Goal: Information Seeking & Learning: Understand process/instructions

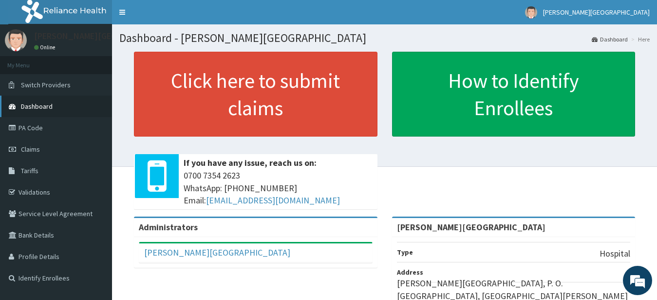
click at [34, 101] on link "Dashboard" at bounding box center [56, 105] width 112 height 21
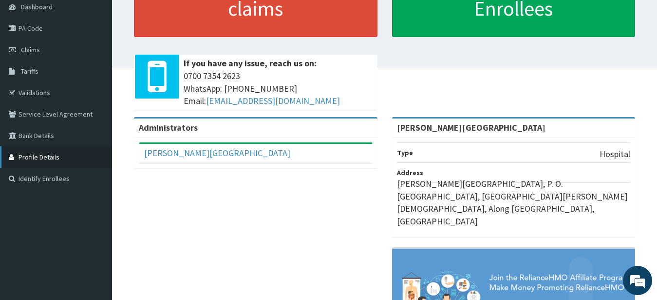
scroll to position [50, 0]
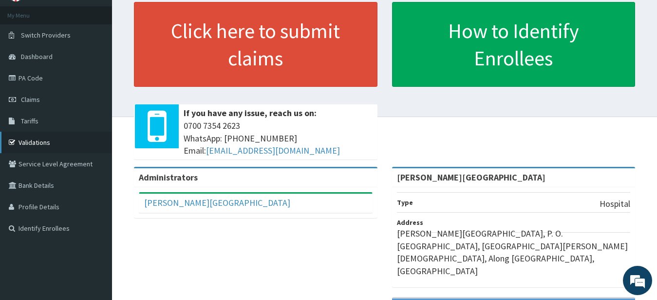
click at [38, 143] on link "Validations" at bounding box center [56, 142] width 112 height 21
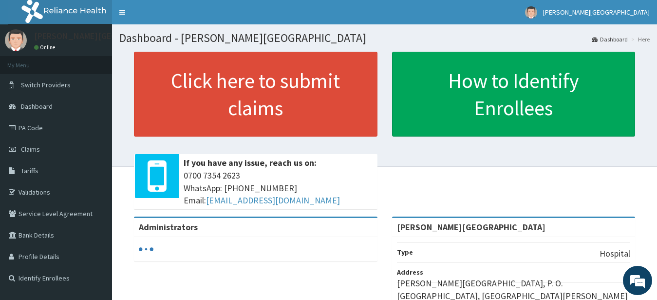
scroll to position [190, 0]
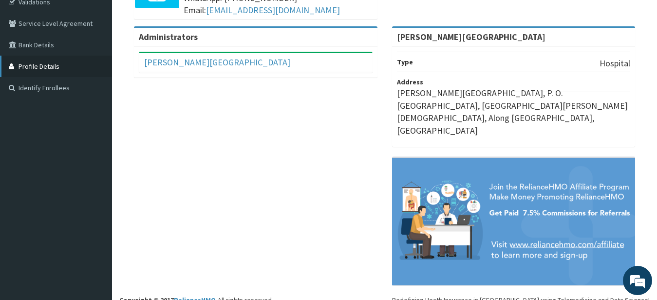
click at [55, 73] on link "Profile Details" at bounding box center [56, 66] width 112 height 21
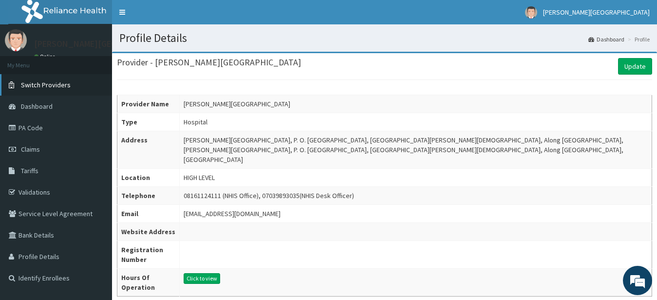
scroll to position [49, 0]
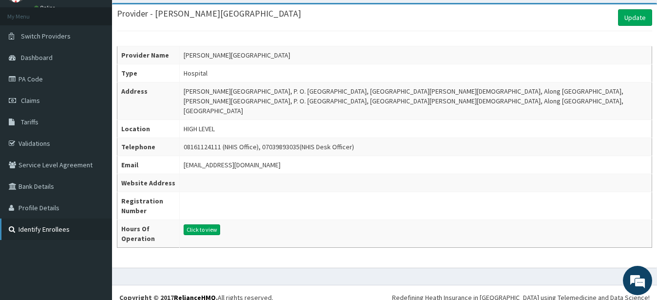
click at [60, 228] on link "Identify Enrollees" at bounding box center [56, 228] width 112 height 21
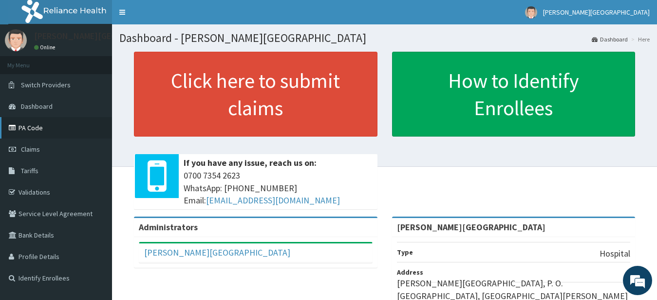
click at [40, 129] on link "PA Code" at bounding box center [56, 127] width 112 height 21
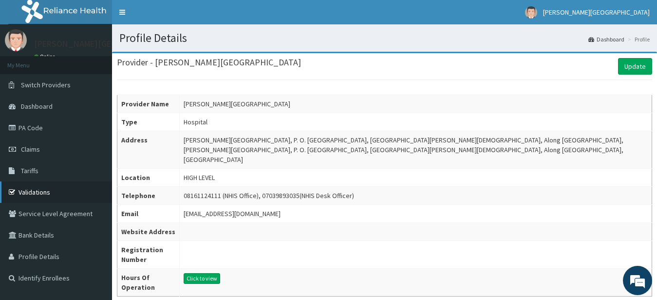
click at [32, 190] on link "Validations" at bounding box center [56, 191] width 112 height 21
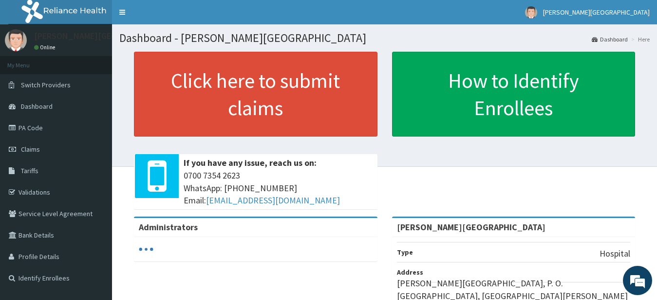
click at [39, 114] on link "Dashboard" at bounding box center [56, 105] width 112 height 21
click at [324, 144] on p at bounding box center [256, 142] width 244 height 13
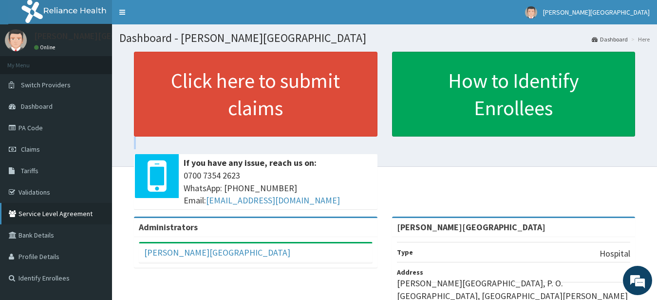
scroll to position [10, 0]
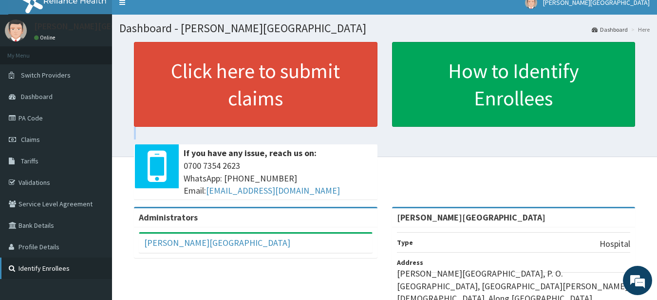
click at [51, 272] on link "Identify Enrollees" at bounding box center [56, 267] width 112 height 21
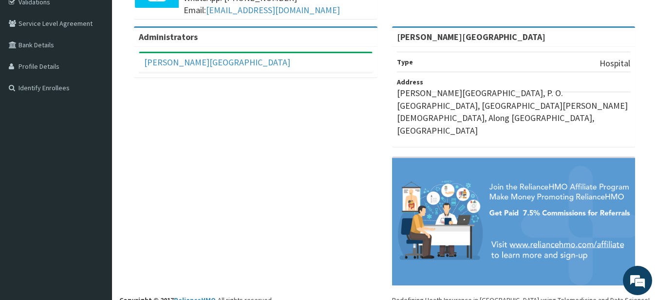
drag, startPoint x: 661, startPoint y: 298, endPoint x: 503, endPoint y: 136, distance: 226.0
click at [232, 62] on link "[PERSON_NAME][GEOGRAPHIC_DATA]" at bounding box center [217, 62] width 146 height 11
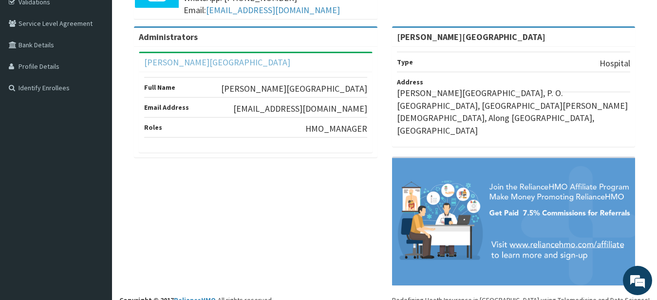
click at [232, 62] on link "[PERSON_NAME][GEOGRAPHIC_DATA]" at bounding box center [217, 62] width 146 height 11
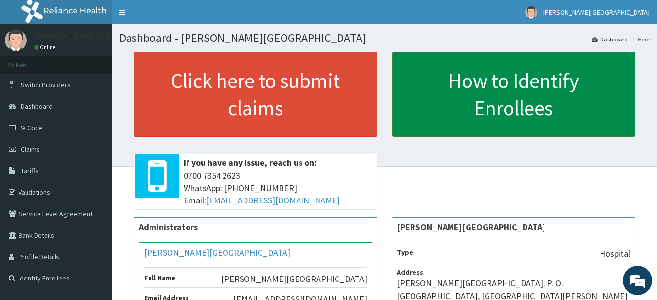
click at [483, 92] on link "How to Identify Enrollees" at bounding box center [514, 94] width 244 height 85
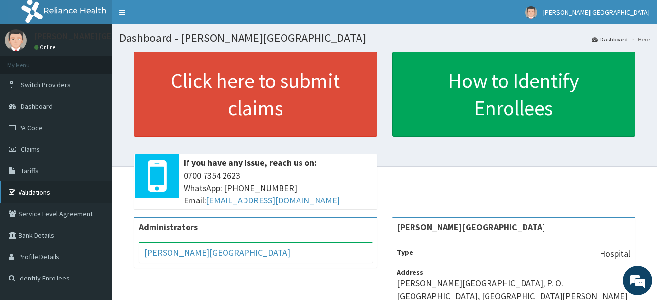
click at [35, 191] on link "Validations" at bounding box center [56, 191] width 112 height 21
